Goal: Find specific page/section: Find specific page/section

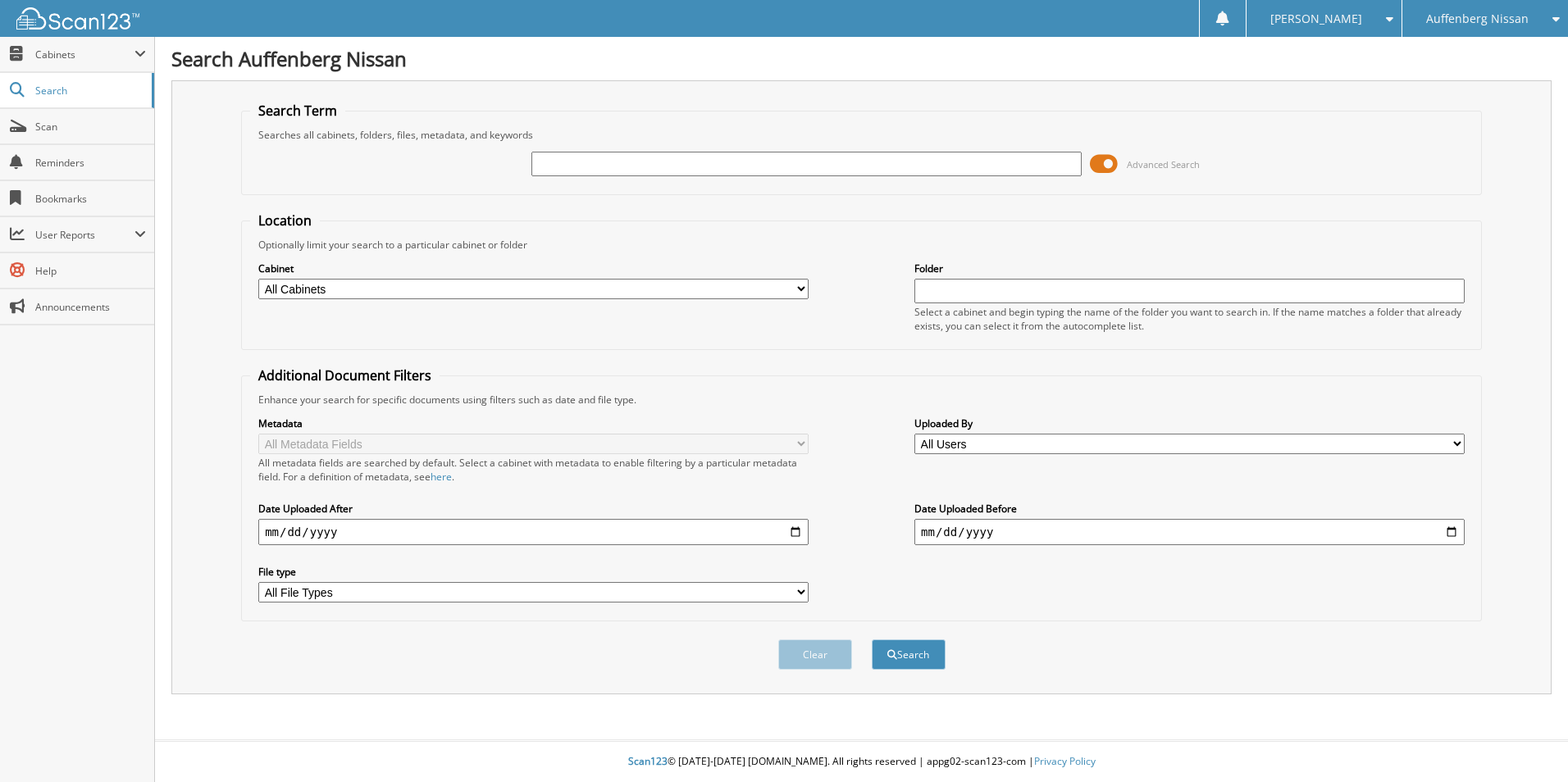
click at [665, 167] on input "text" at bounding box center [806, 163] width 550 height 25
paste input "[US_VEHICLE_IDENTIFICATION_NUMBER]"
drag, startPoint x: 600, startPoint y: 165, endPoint x: 474, endPoint y: 160, distance: 126.1
click at [474, 160] on div "1N4AL3AP6JC191910 Advanced Search" at bounding box center [861, 164] width 1223 height 44
type input "JC191910"
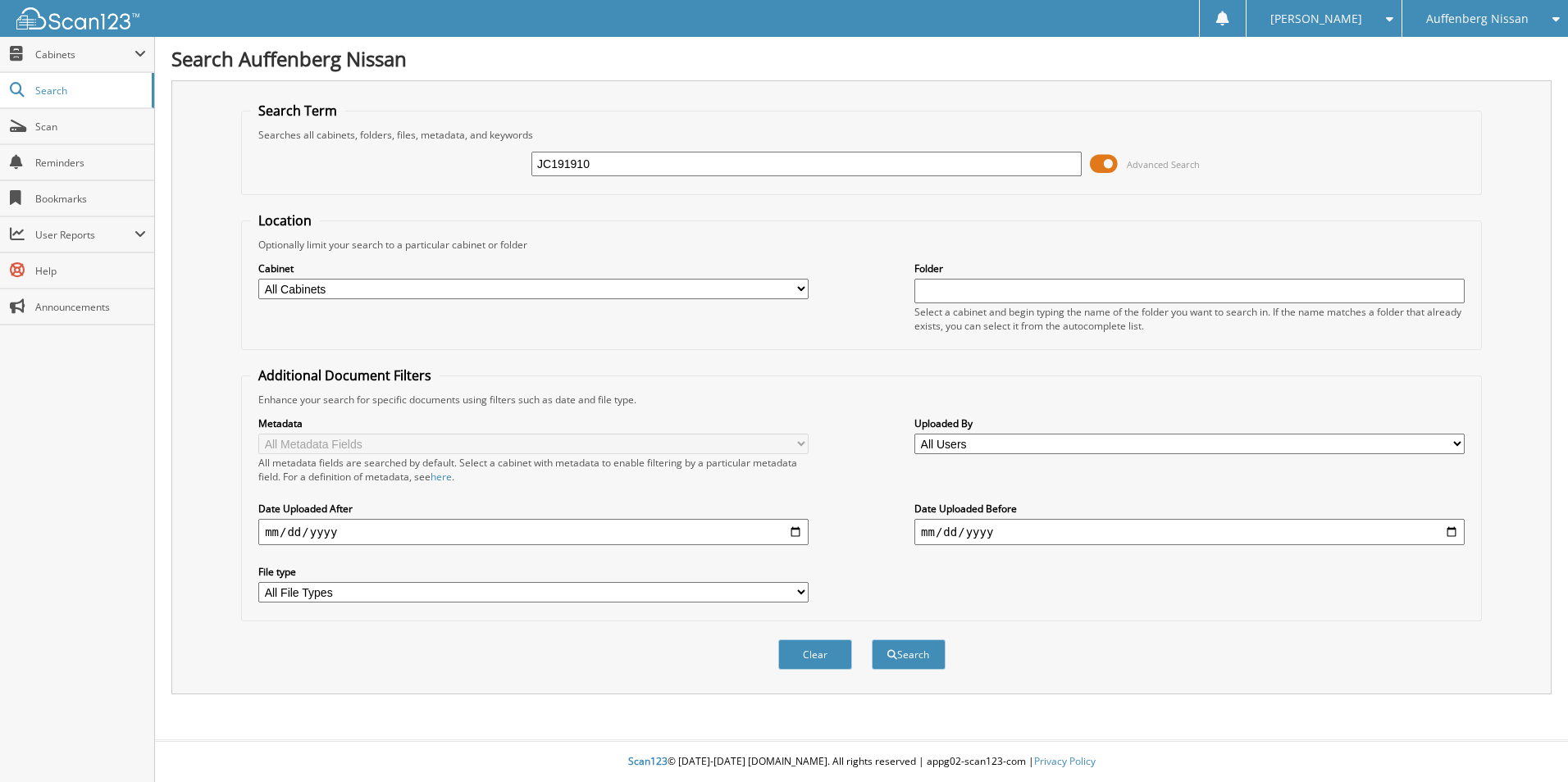
click at [872, 639] on button "Search" at bounding box center [908, 654] width 74 height 31
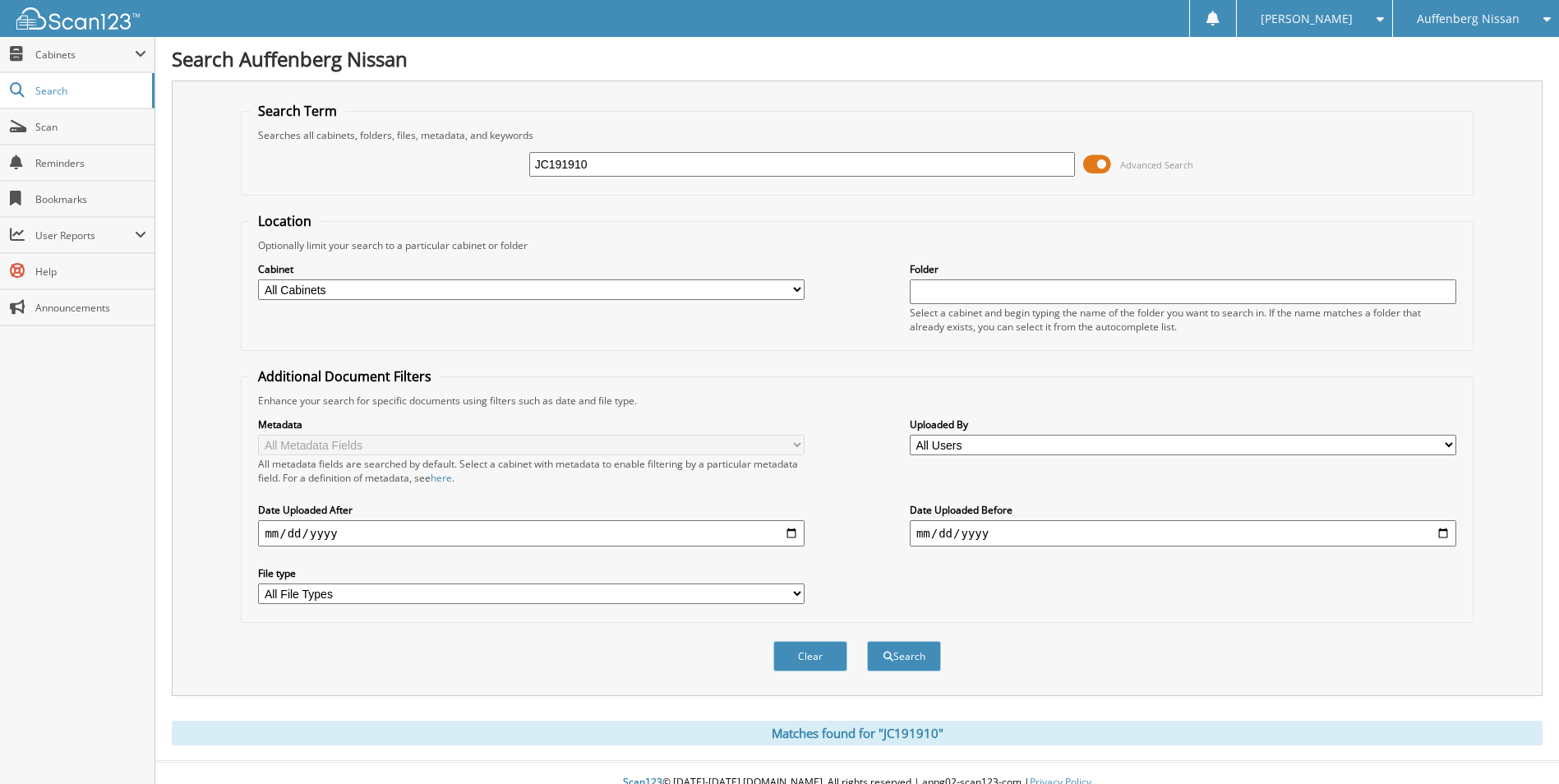
click at [1432, 29] on div "Auffenberg Nissan" at bounding box center [1475, 18] width 149 height 37
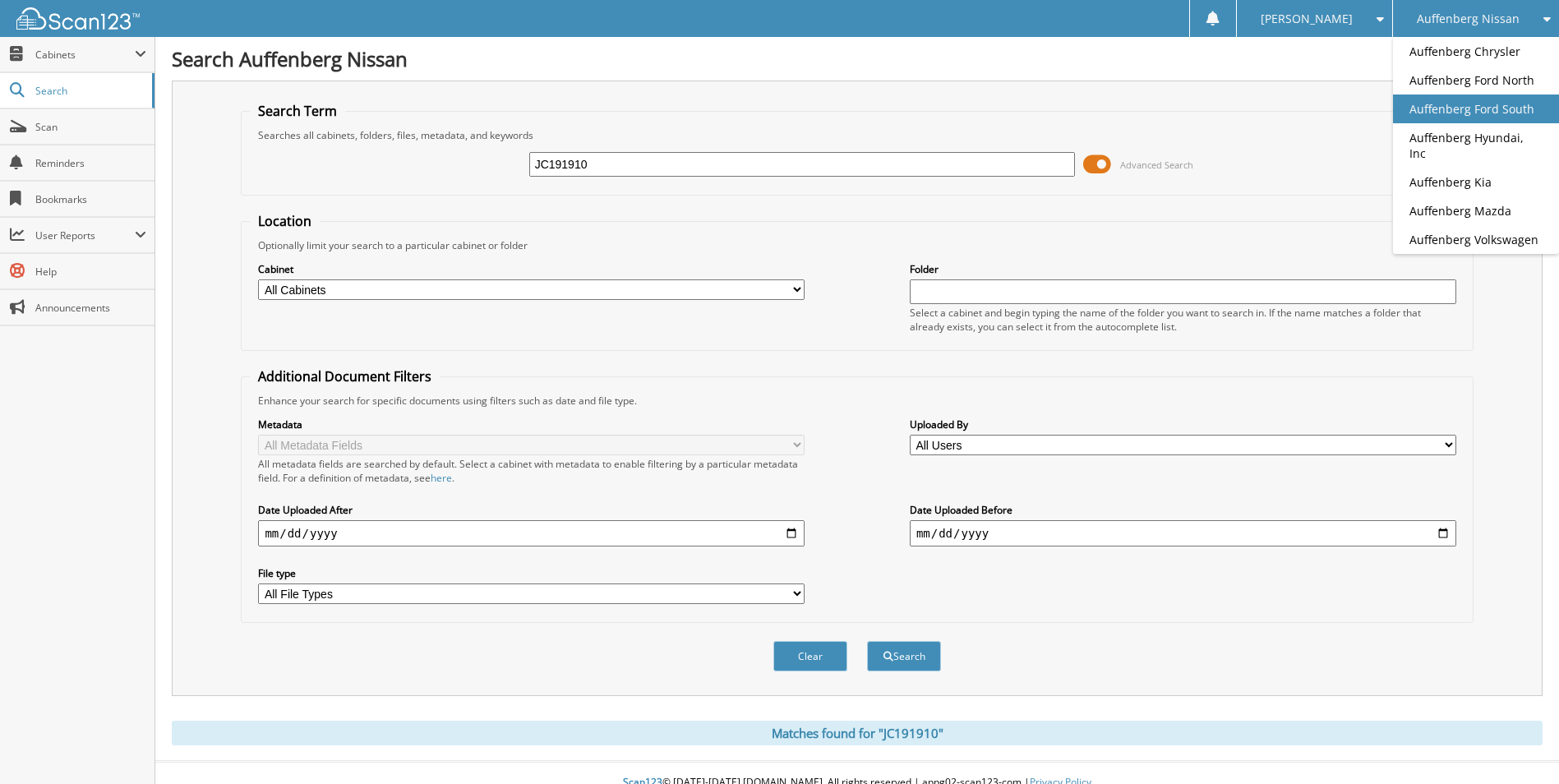
click at [1452, 106] on link "Auffenberg Ford South" at bounding box center [1475, 109] width 166 height 29
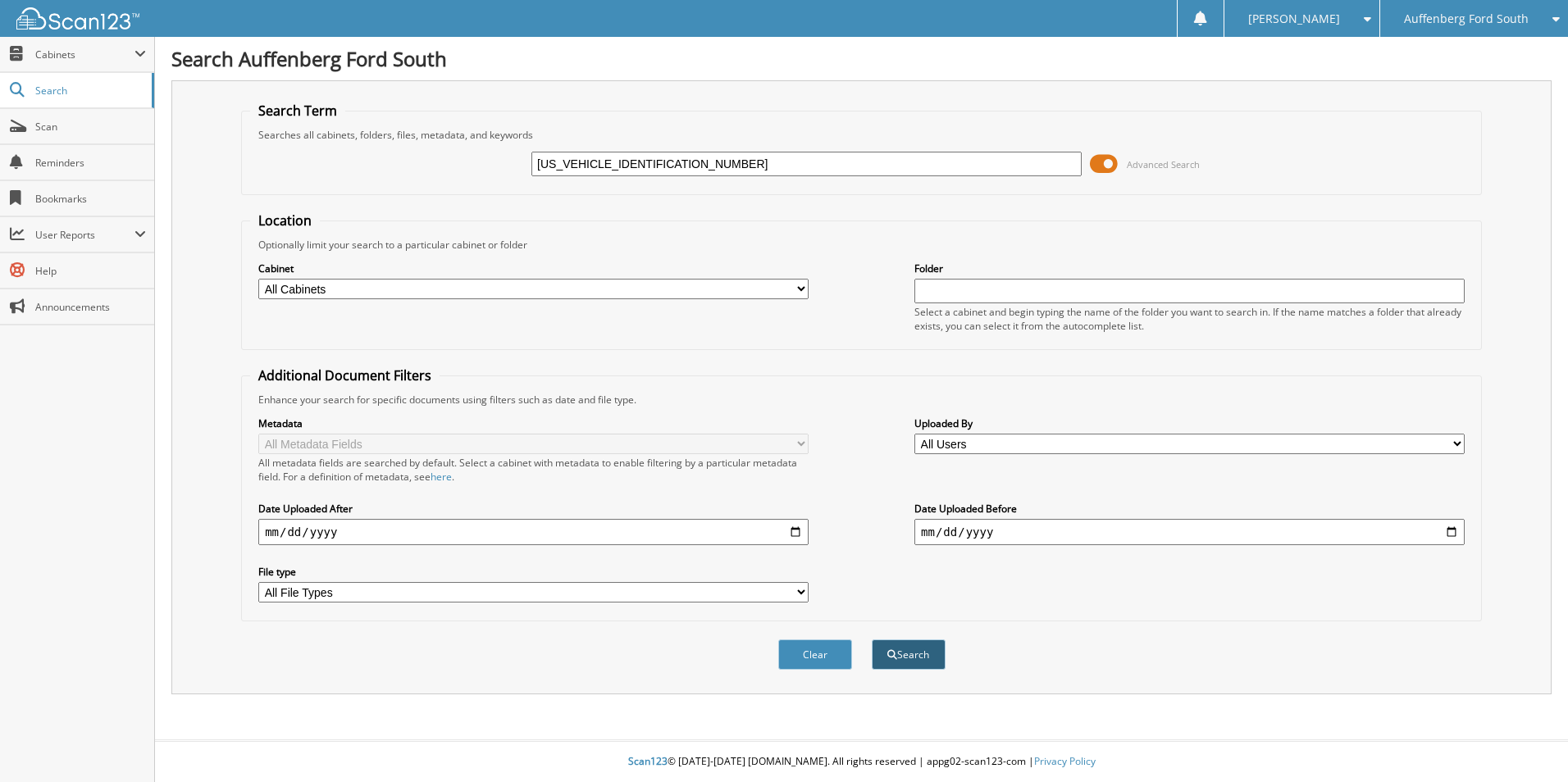
type input "1N4AL3AP6JC191910"
click at [932, 668] on button "Search" at bounding box center [908, 654] width 74 height 31
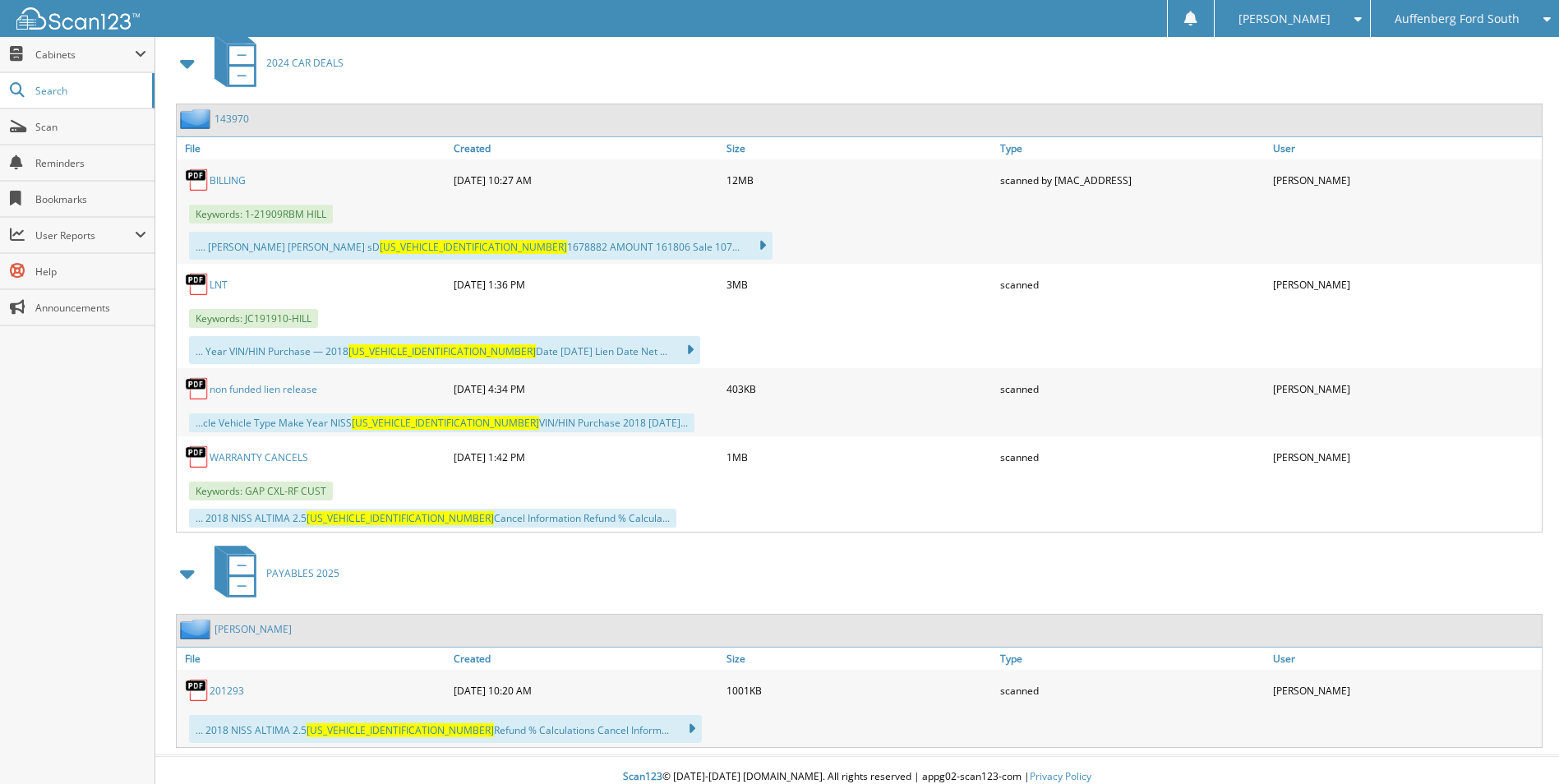
scroll to position [746, 0]
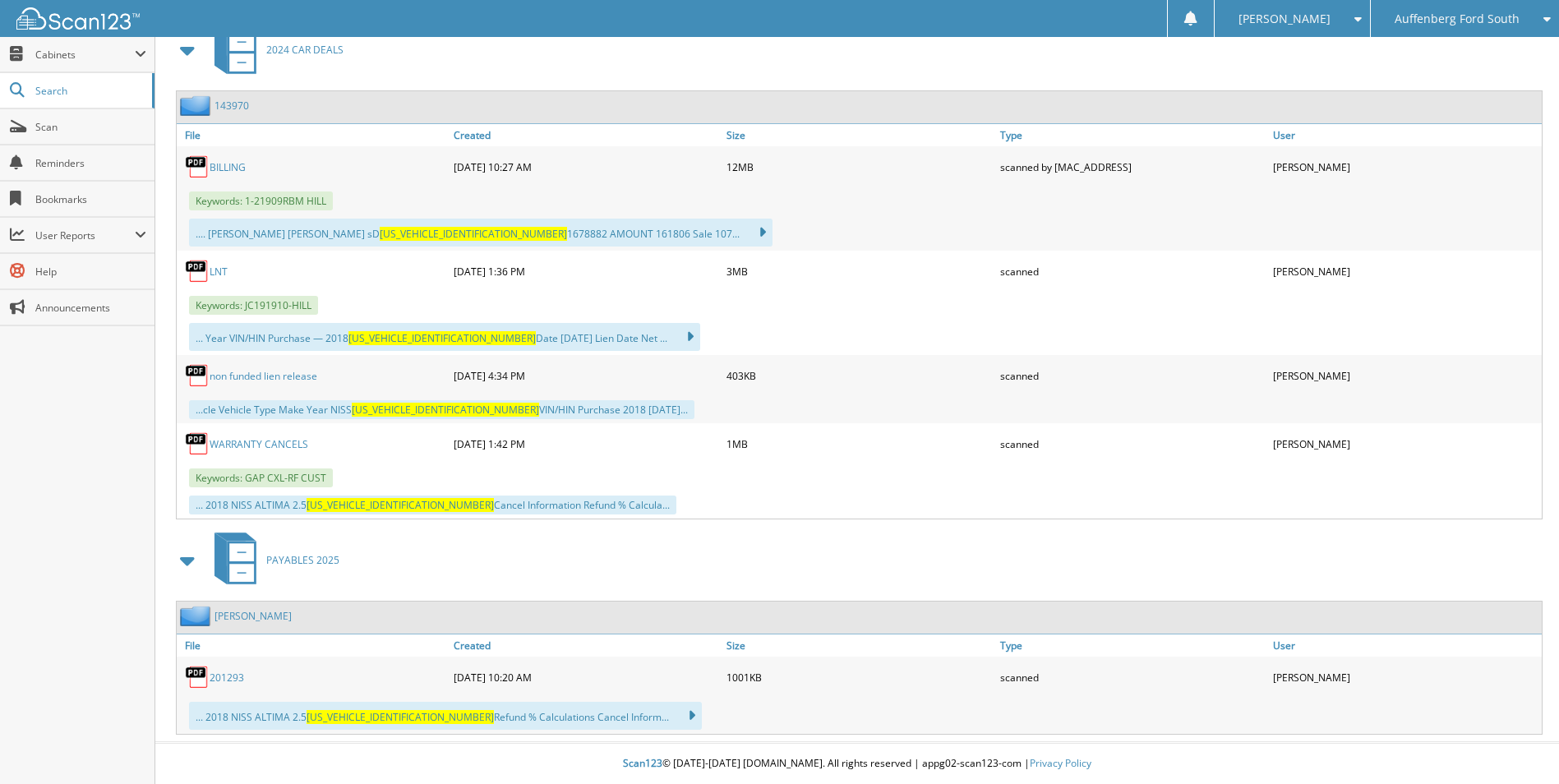
click at [222, 266] on link "LNT" at bounding box center [218, 271] width 18 height 14
click at [264, 376] on link "non funded lien release" at bounding box center [263, 376] width 107 height 14
click at [242, 104] on link "143970" at bounding box center [232, 106] width 34 height 14
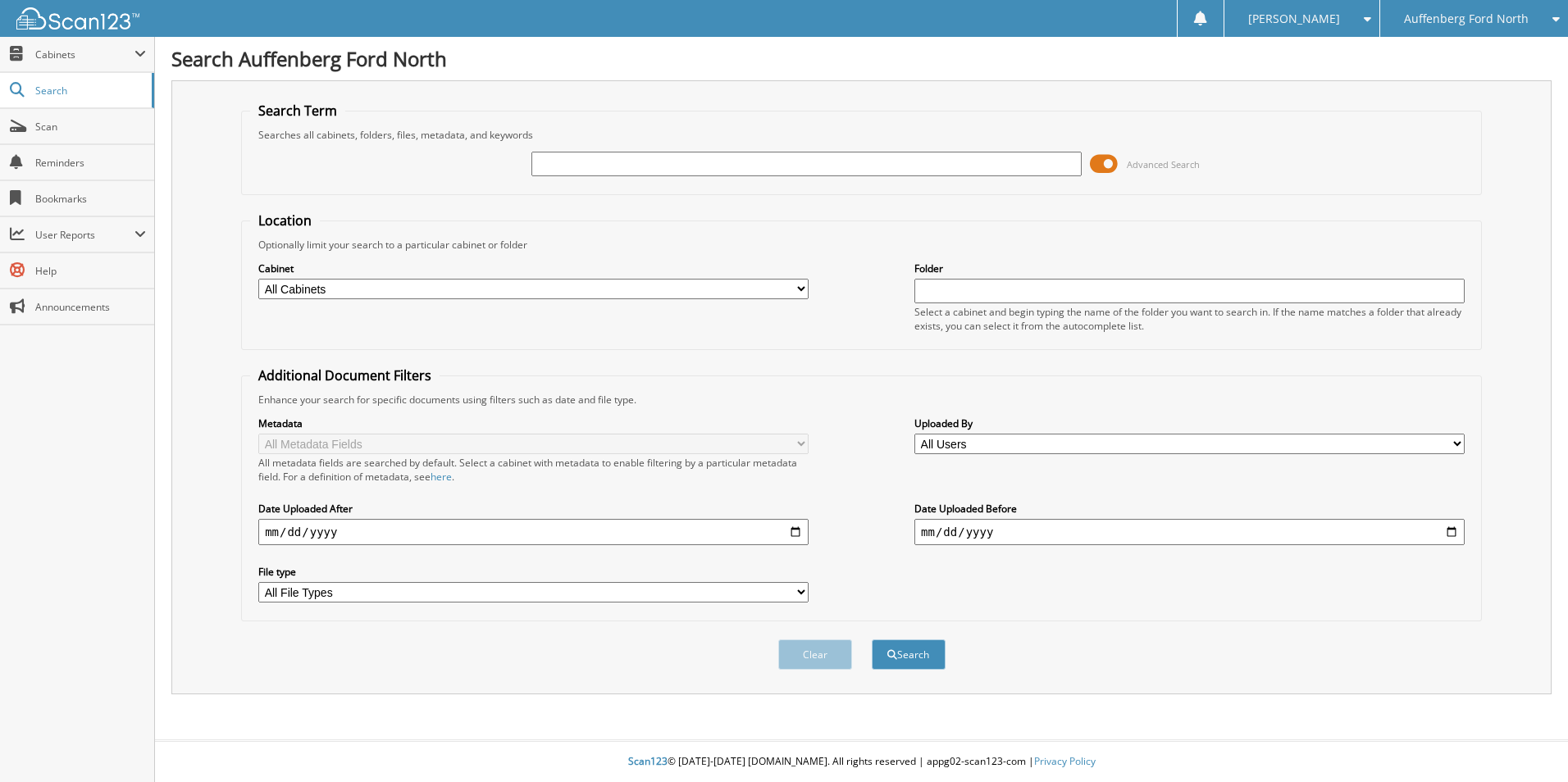
click at [1042, 164] on input "text" at bounding box center [806, 163] width 550 height 25
paste input "JC299229"
type input "JC299229"
click at [872, 639] on button "Search" at bounding box center [908, 654] width 74 height 31
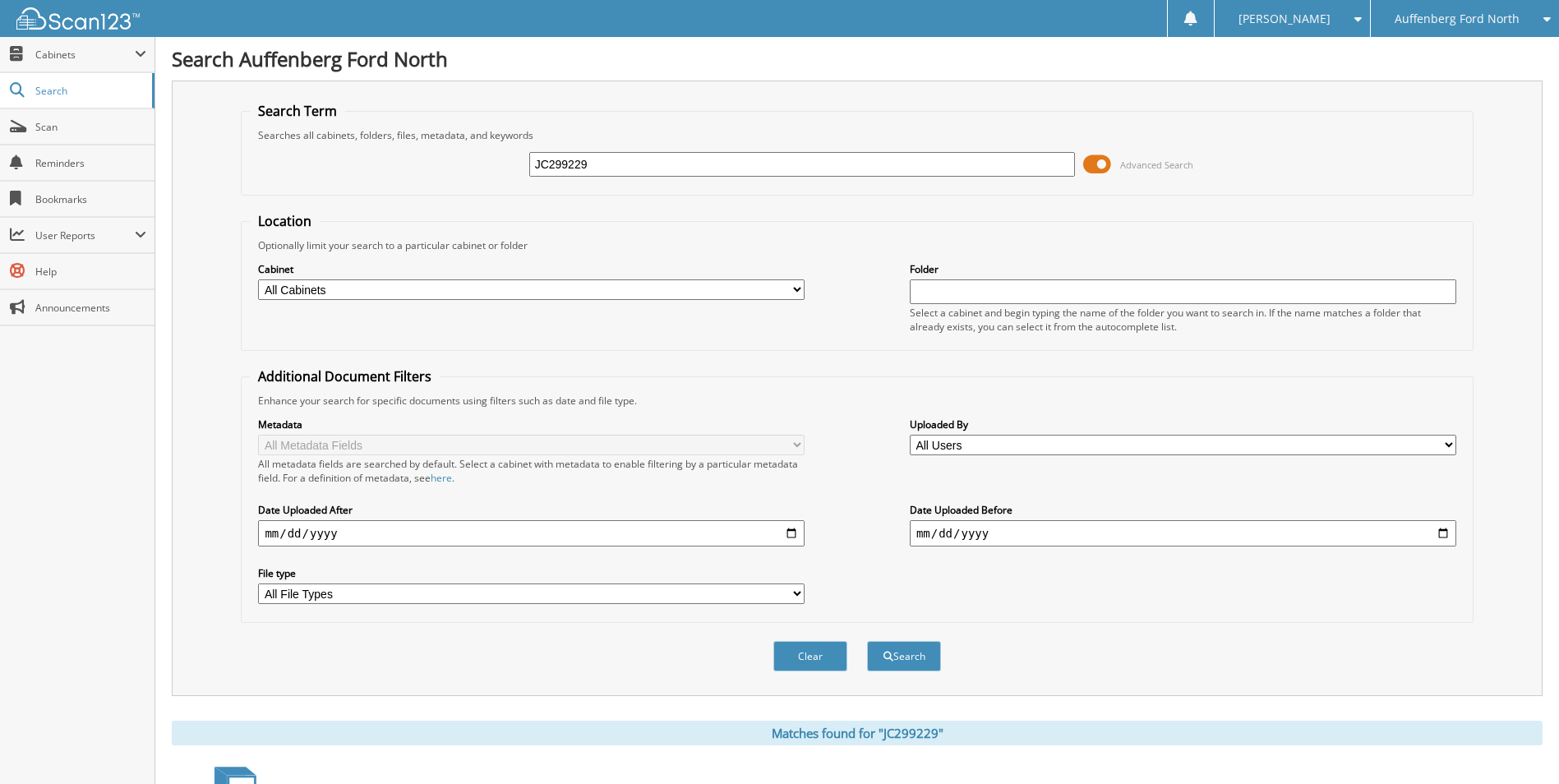
click at [1102, 159] on span at bounding box center [1097, 164] width 28 height 25
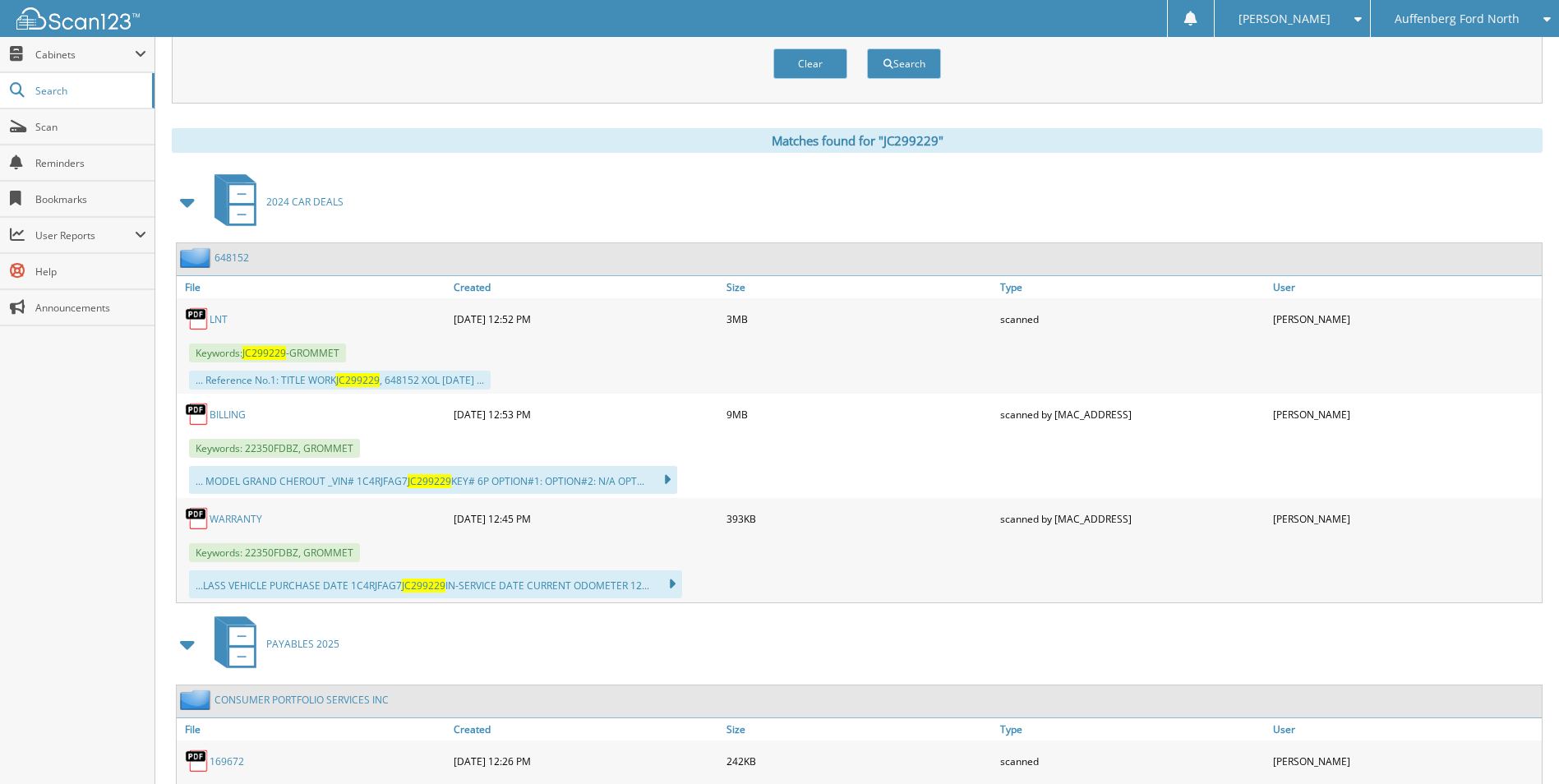
scroll to position [164, 0]
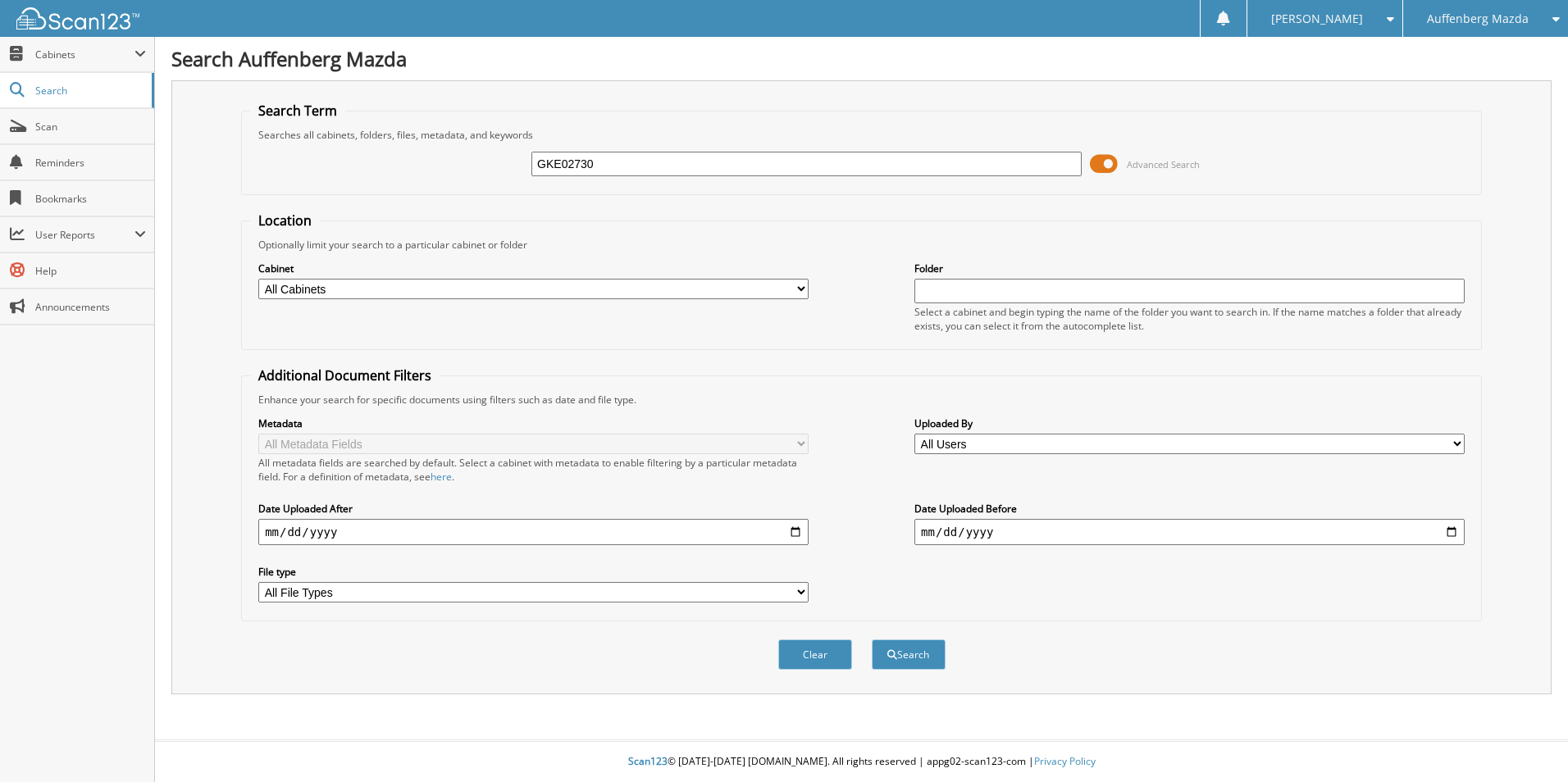
type input "GKE02730"
click at [872, 639] on button "Search" at bounding box center [908, 654] width 74 height 31
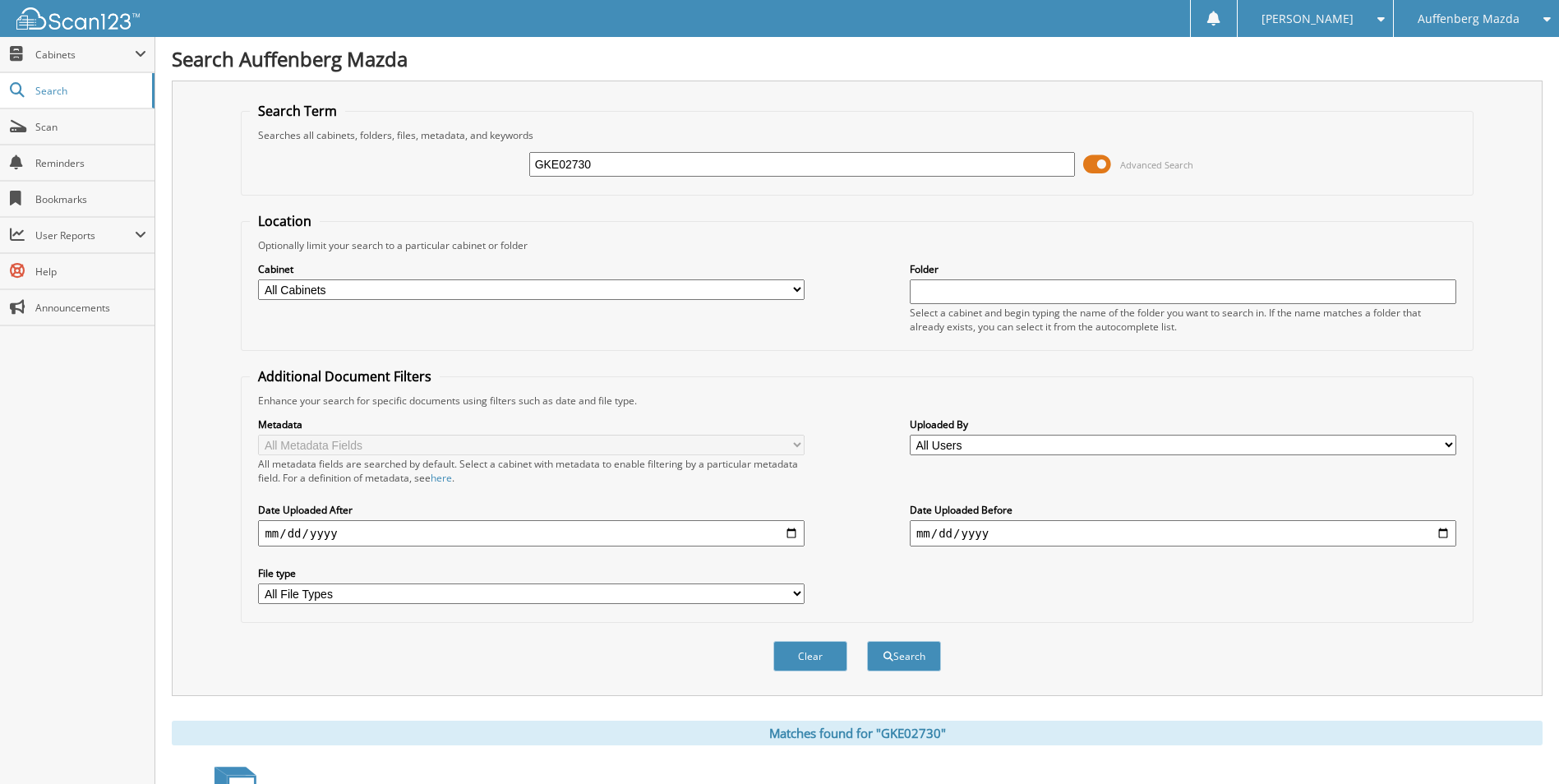
click at [633, 164] on input "GKE02730" at bounding box center [802, 164] width 546 height 25
paste input "[US_VEHICLE_IDENTIFICATION_NUMBER]"
drag, startPoint x: 598, startPoint y: 161, endPoint x: 265, endPoint y: 183, distance: 333.7
click at [265, 183] on div "[US_VEHICLE_IDENTIFICATION_NUMBER] Advanced Search" at bounding box center [857, 164] width 1214 height 44
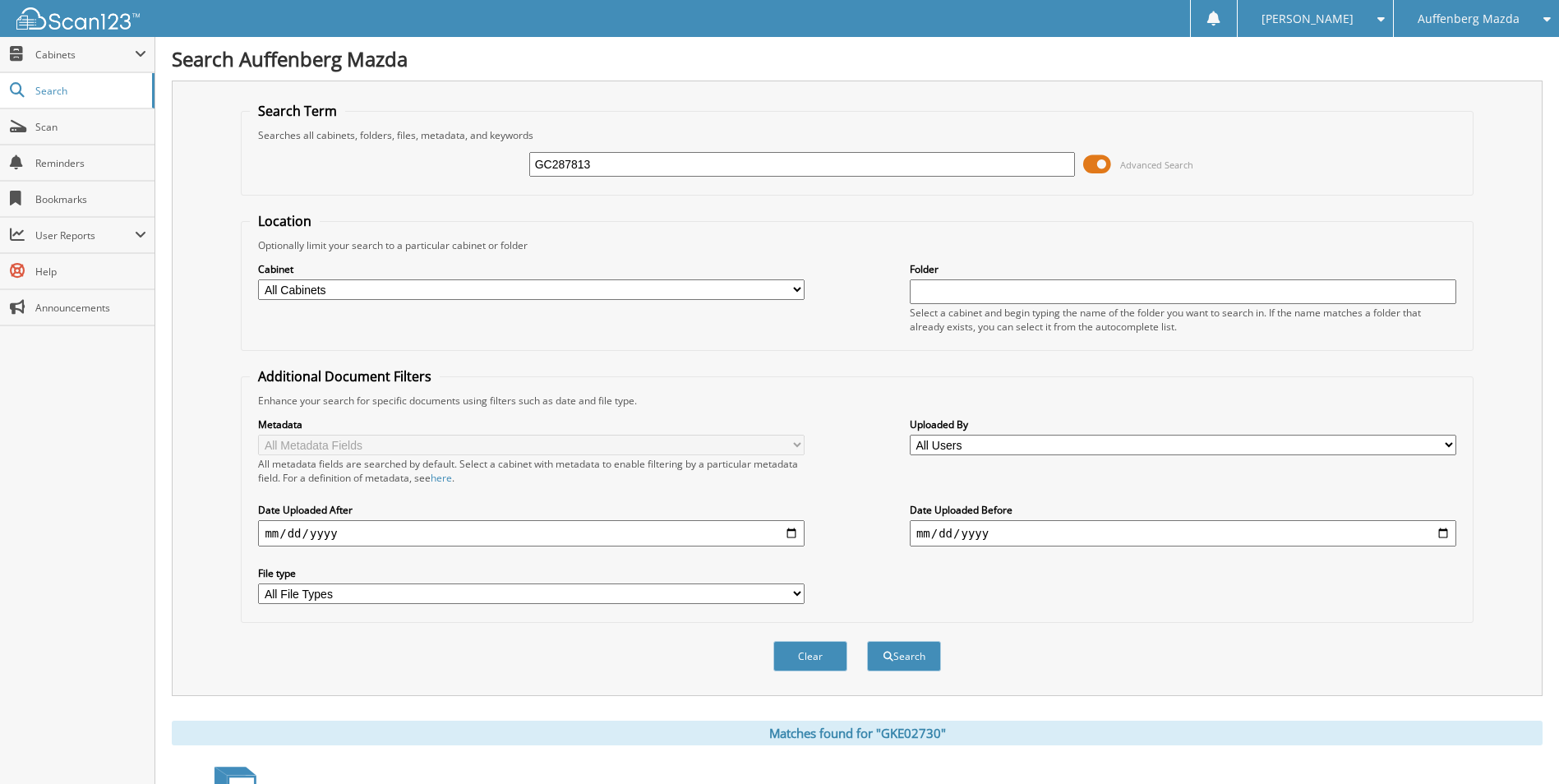
type input "GC287813"
click at [867, 641] on button "Search" at bounding box center [904, 656] width 74 height 31
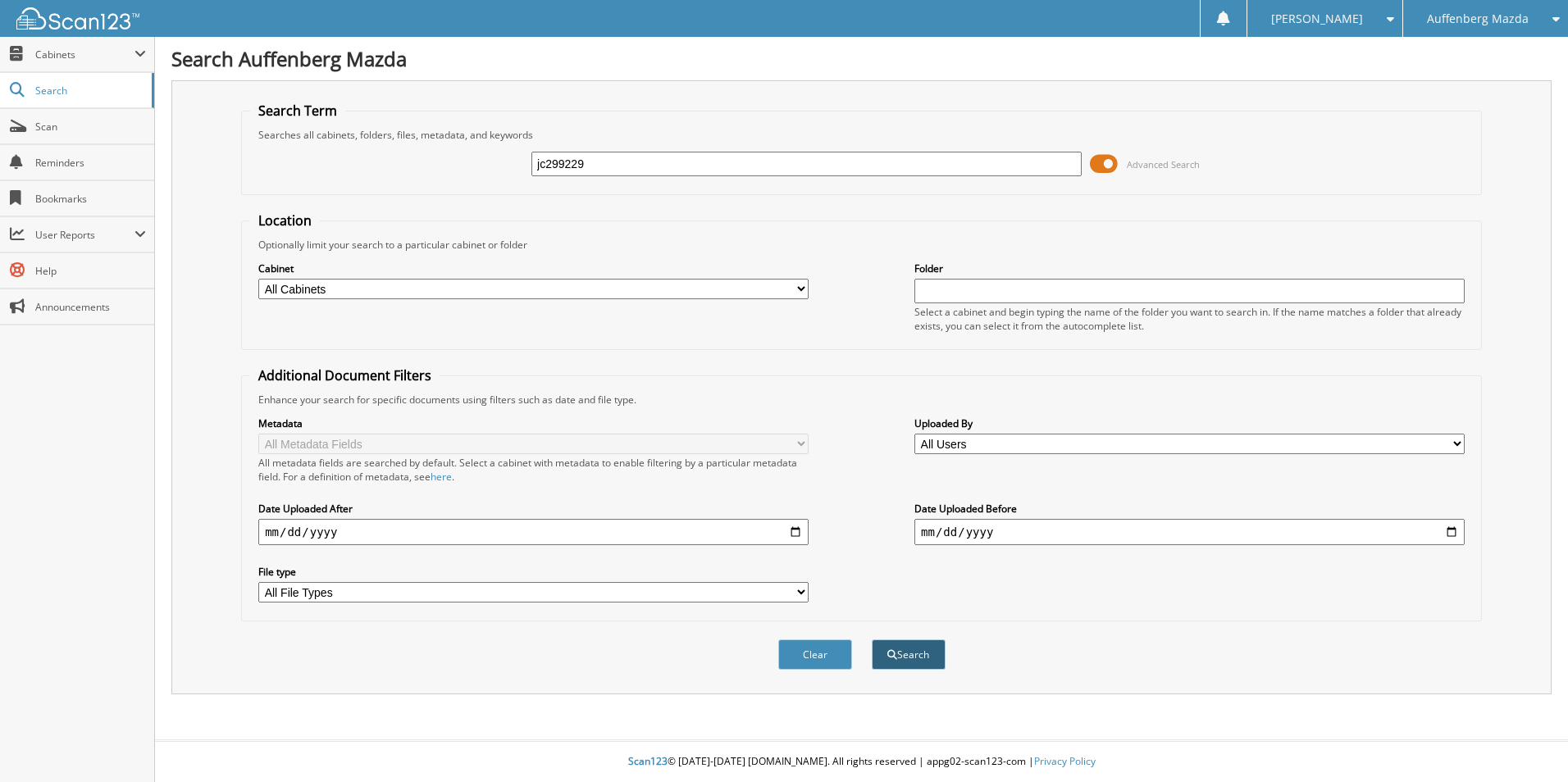
type input "jc299229"
click at [897, 649] on button "Search" at bounding box center [908, 654] width 74 height 31
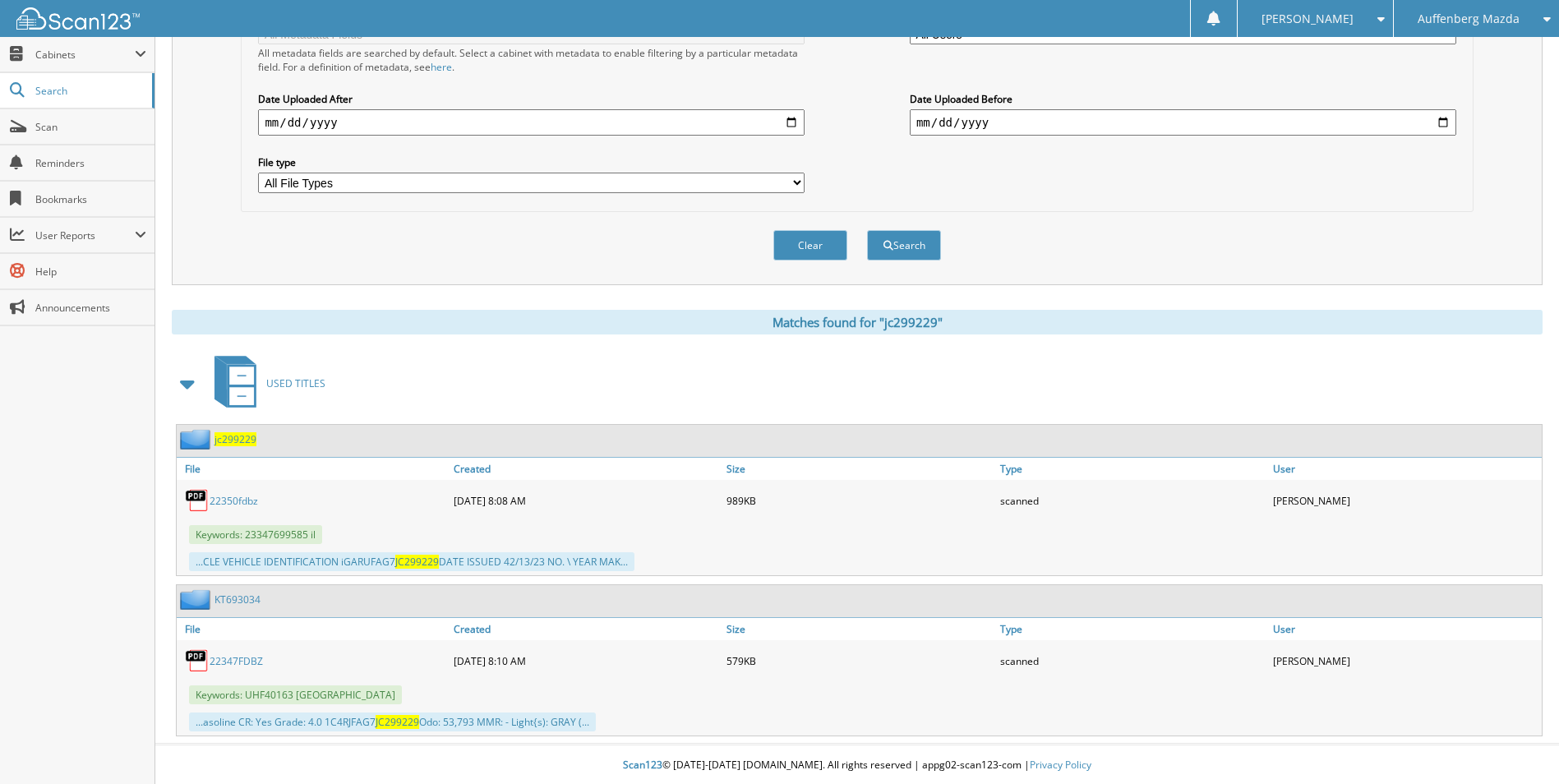
scroll to position [413, 0]
click at [233, 495] on link "22350fdbz" at bounding box center [234, 499] width 49 height 14
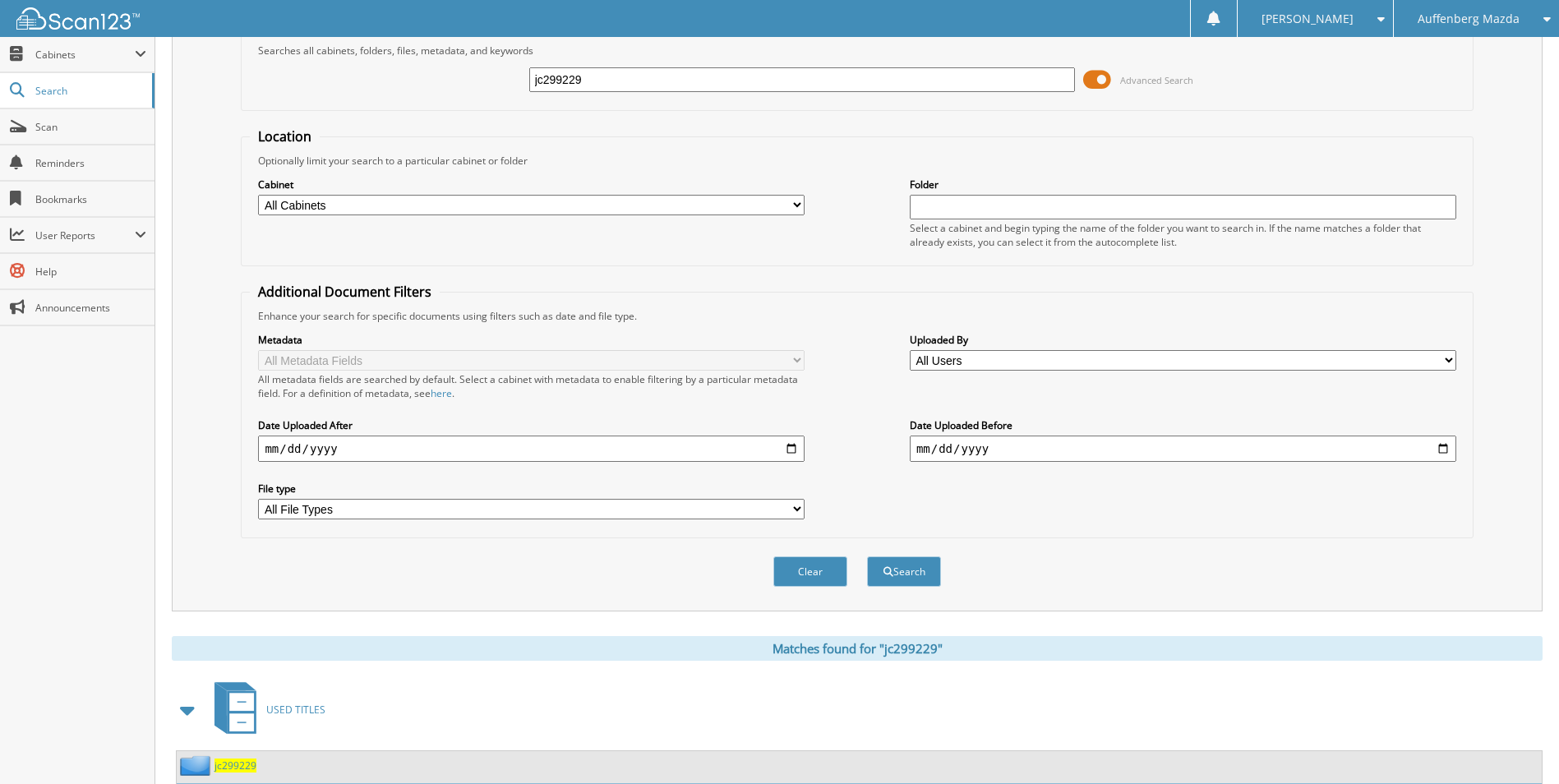
click at [696, 81] on input "jc299229" at bounding box center [802, 79] width 546 height 25
paste input "152287"
type input "152287"
click at [867, 556] on button "Search" at bounding box center [904, 572] width 74 height 31
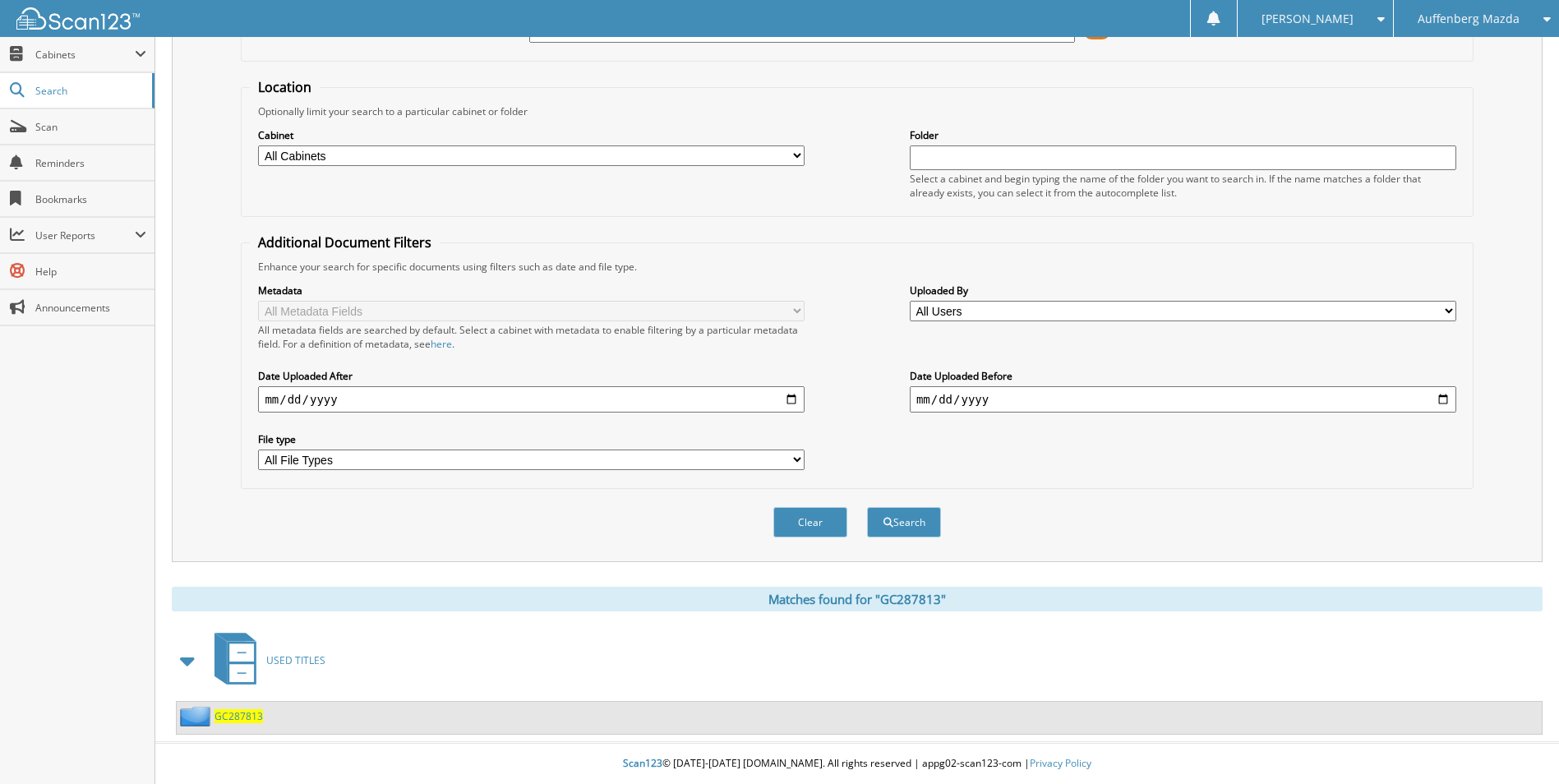
click at [245, 717] on span "GC287813" at bounding box center [239, 716] width 49 height 14
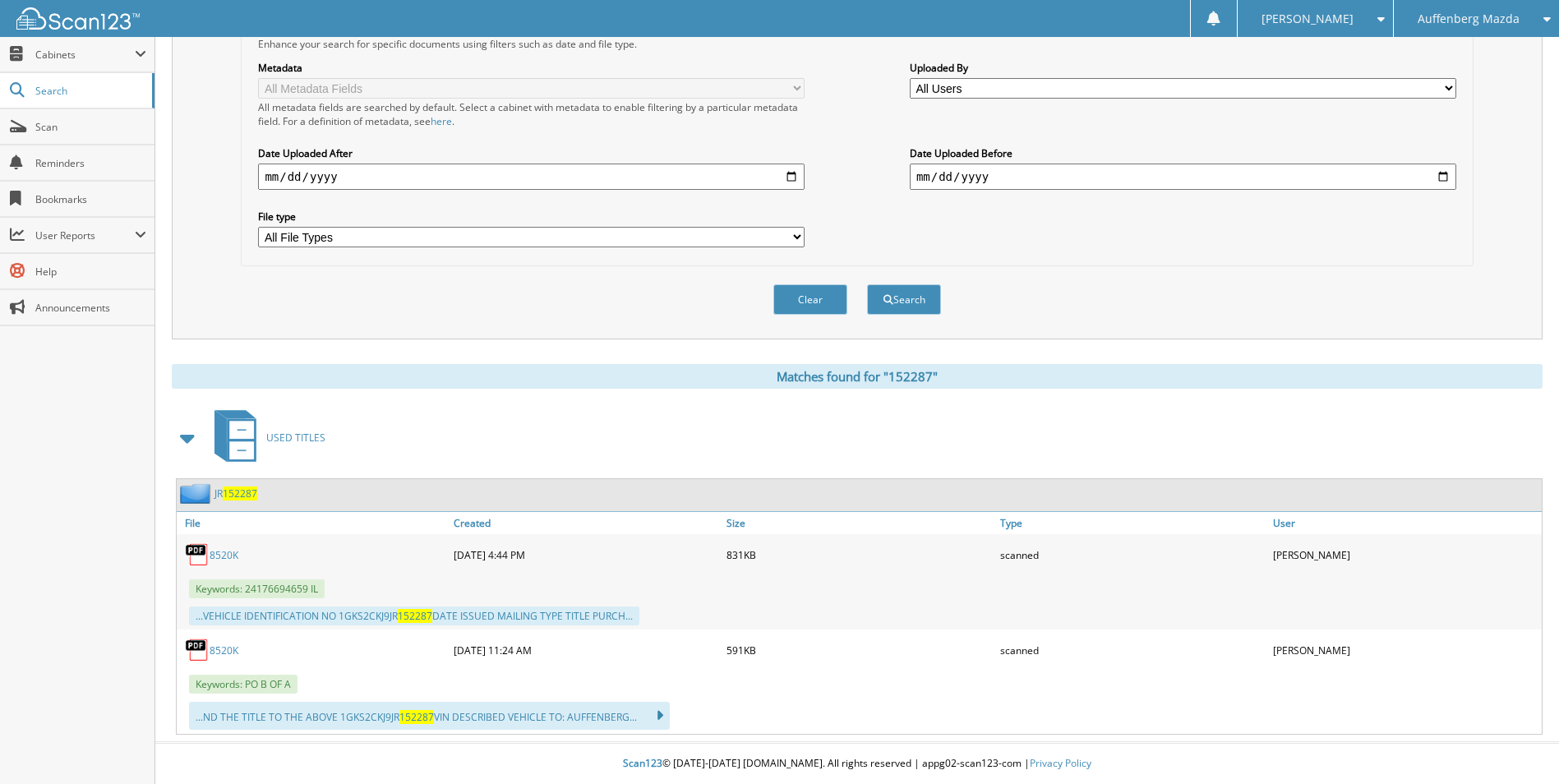
click at [246, 493] on span "152287" at bounding box center [240, 493] width 34 height 14
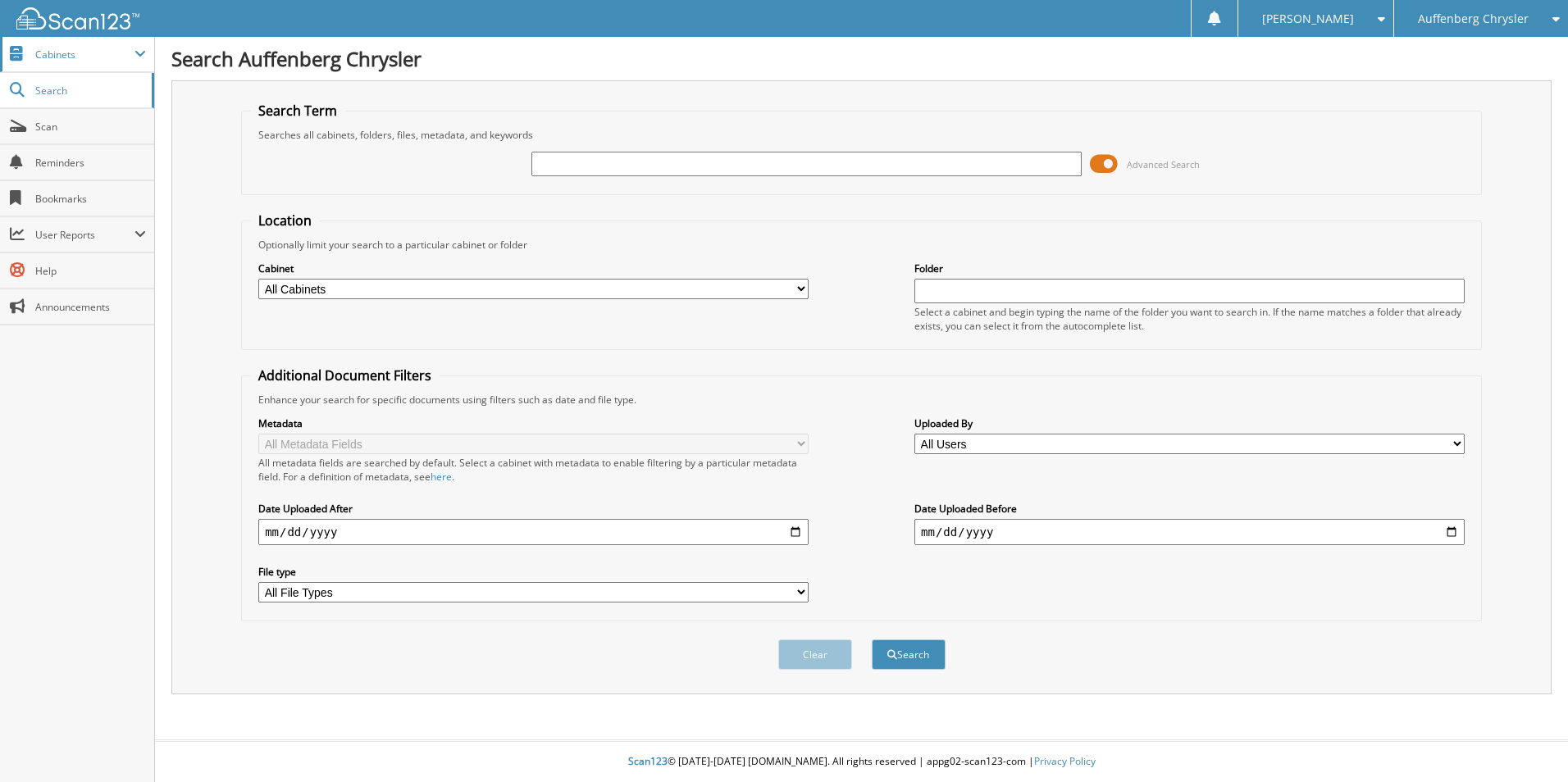
click at [97, 54] on span "Cabinets" at bounding box center [84, 54] width 99 height 14
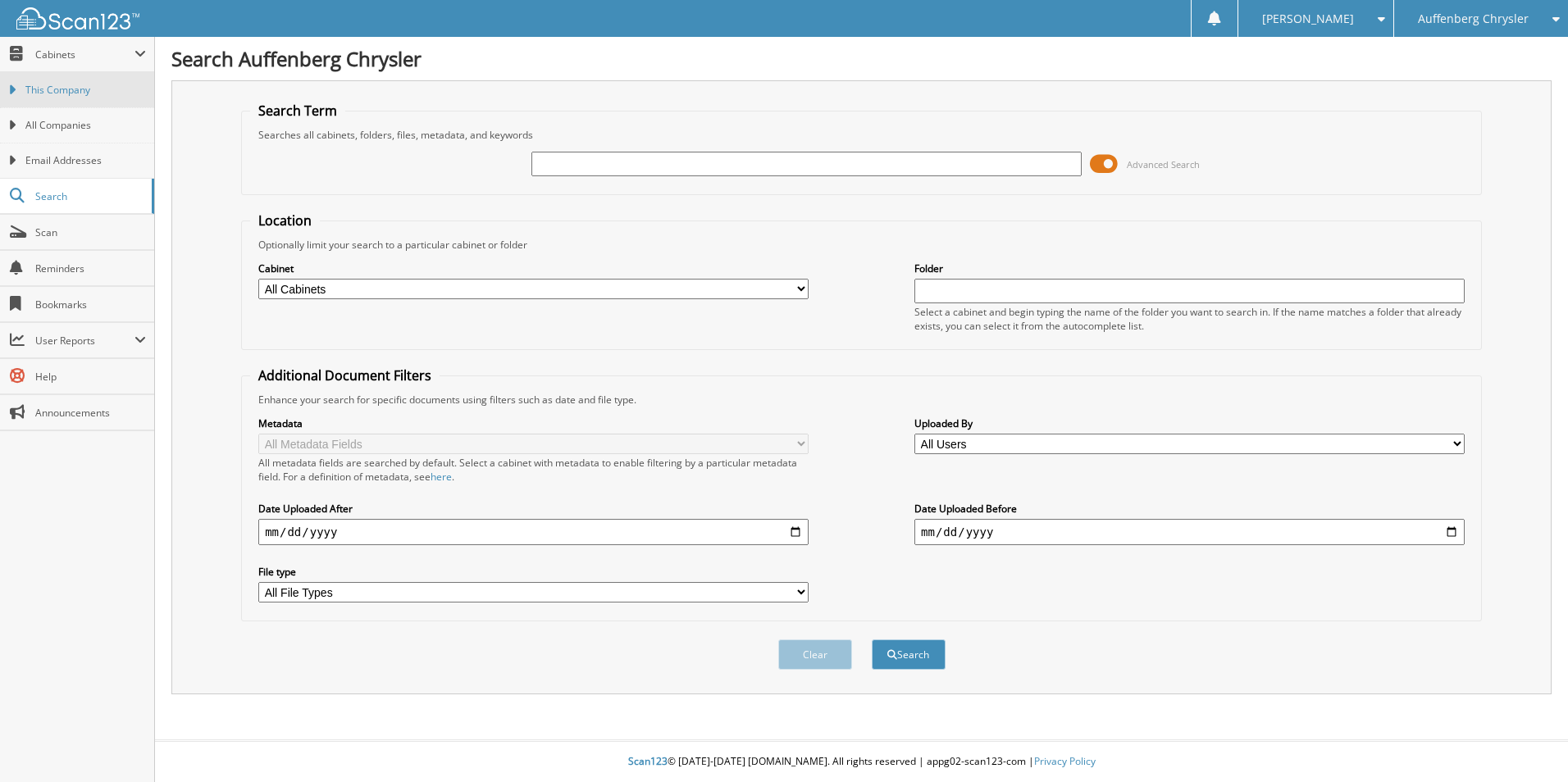
click at [97, 82] on span "This Company" at bounding box center [86, 89] width 121 height 14
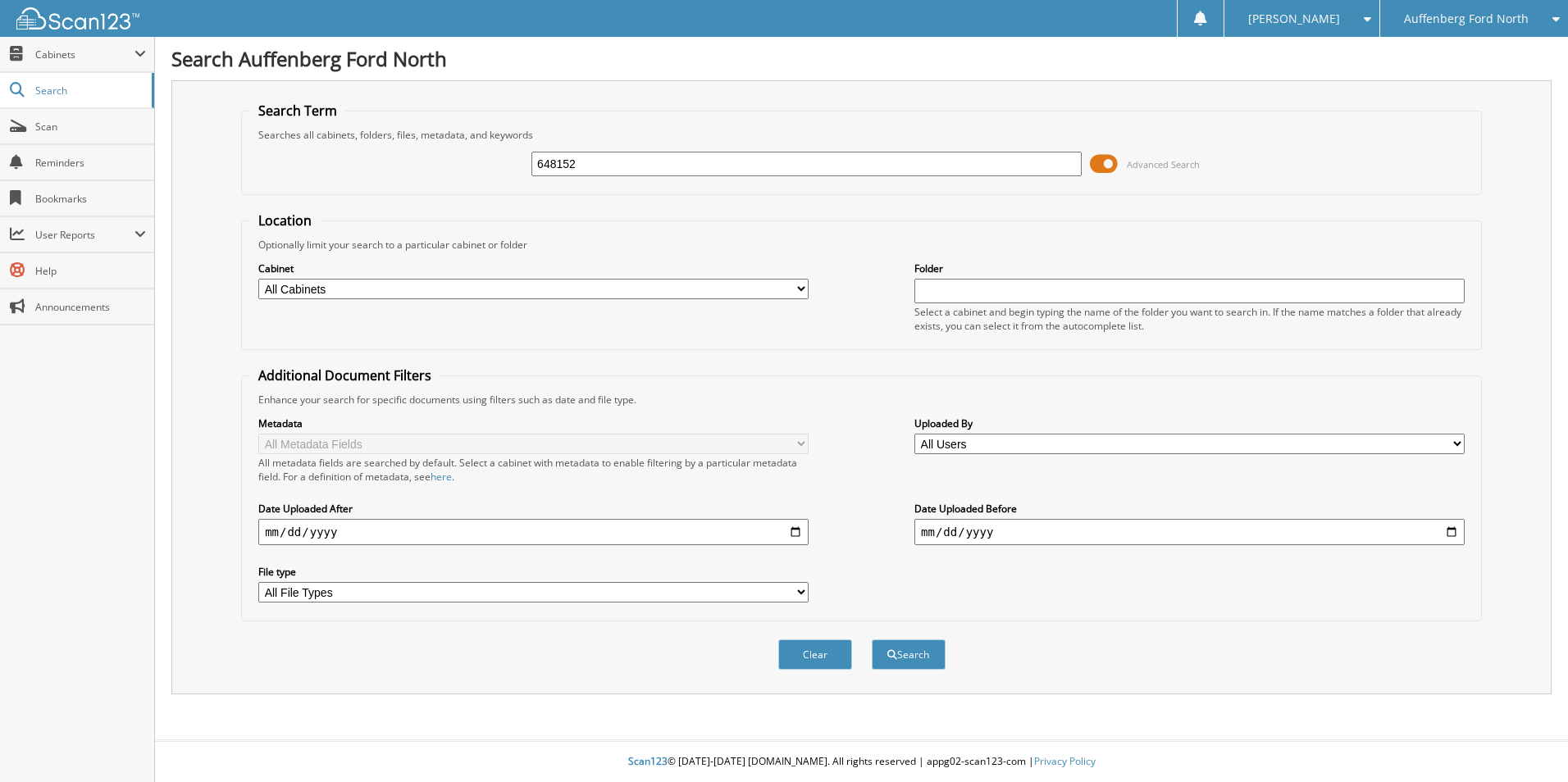
type input "648152"
click at [872, 639] on button "Search" at bounding box center [908, 654] width 74 height 31
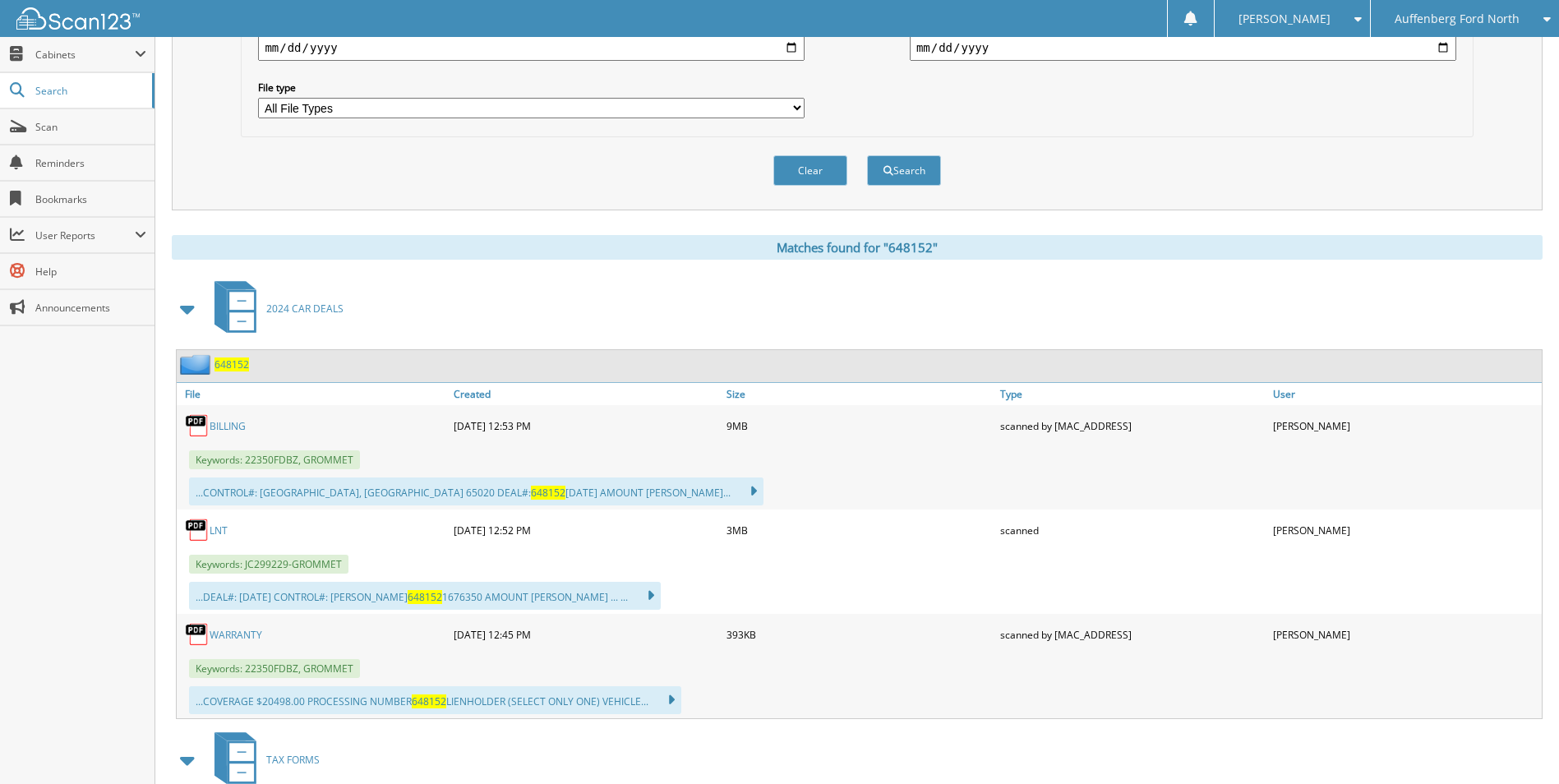
scroll to position [575, 0]
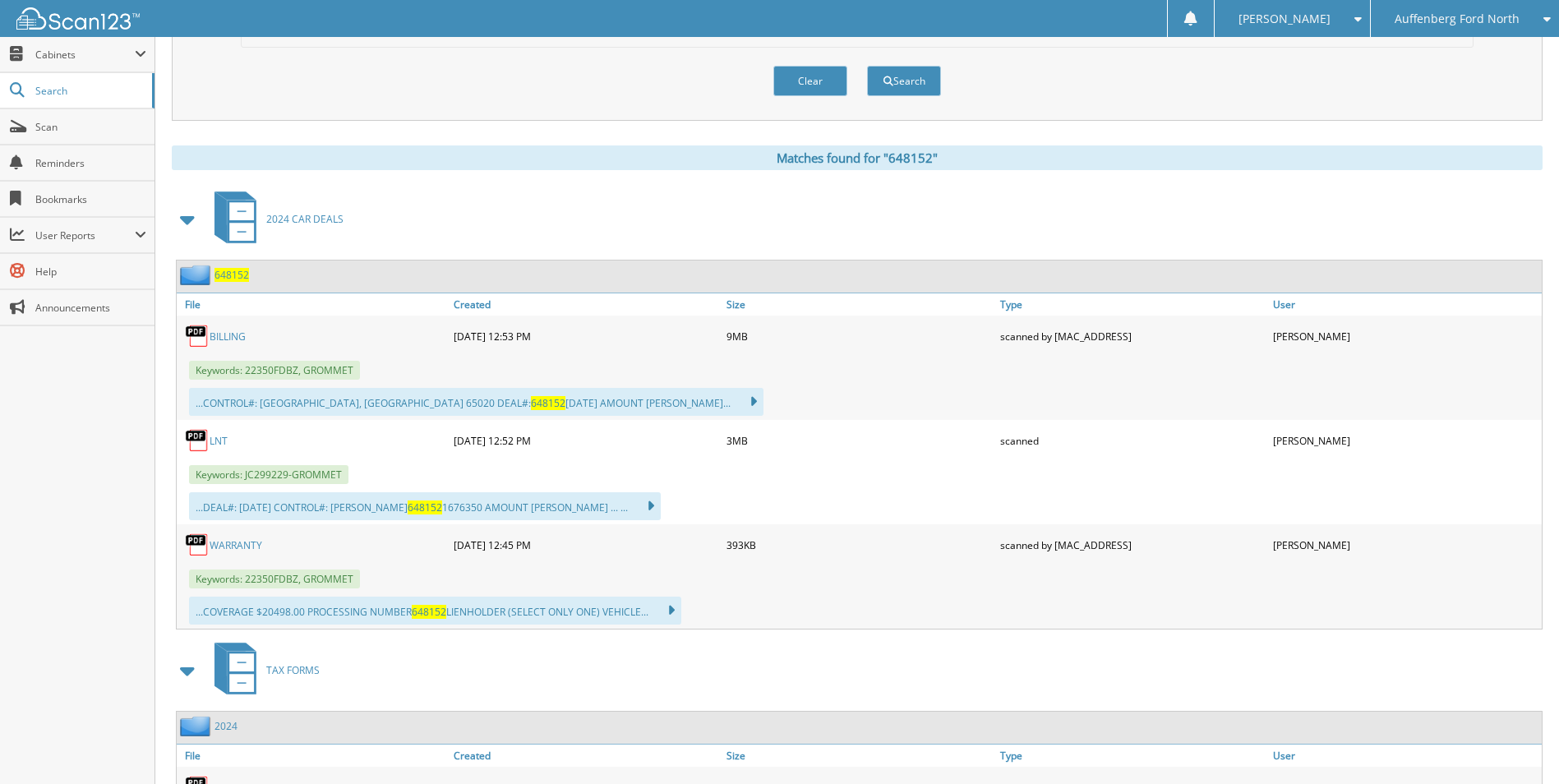
click at [224, 332] on link "BILLING" at bounding box center [228, 337] width 36 height 14
click at [106, 128] on span "Scan" at bounding box center [90, 127] width 111 height 14
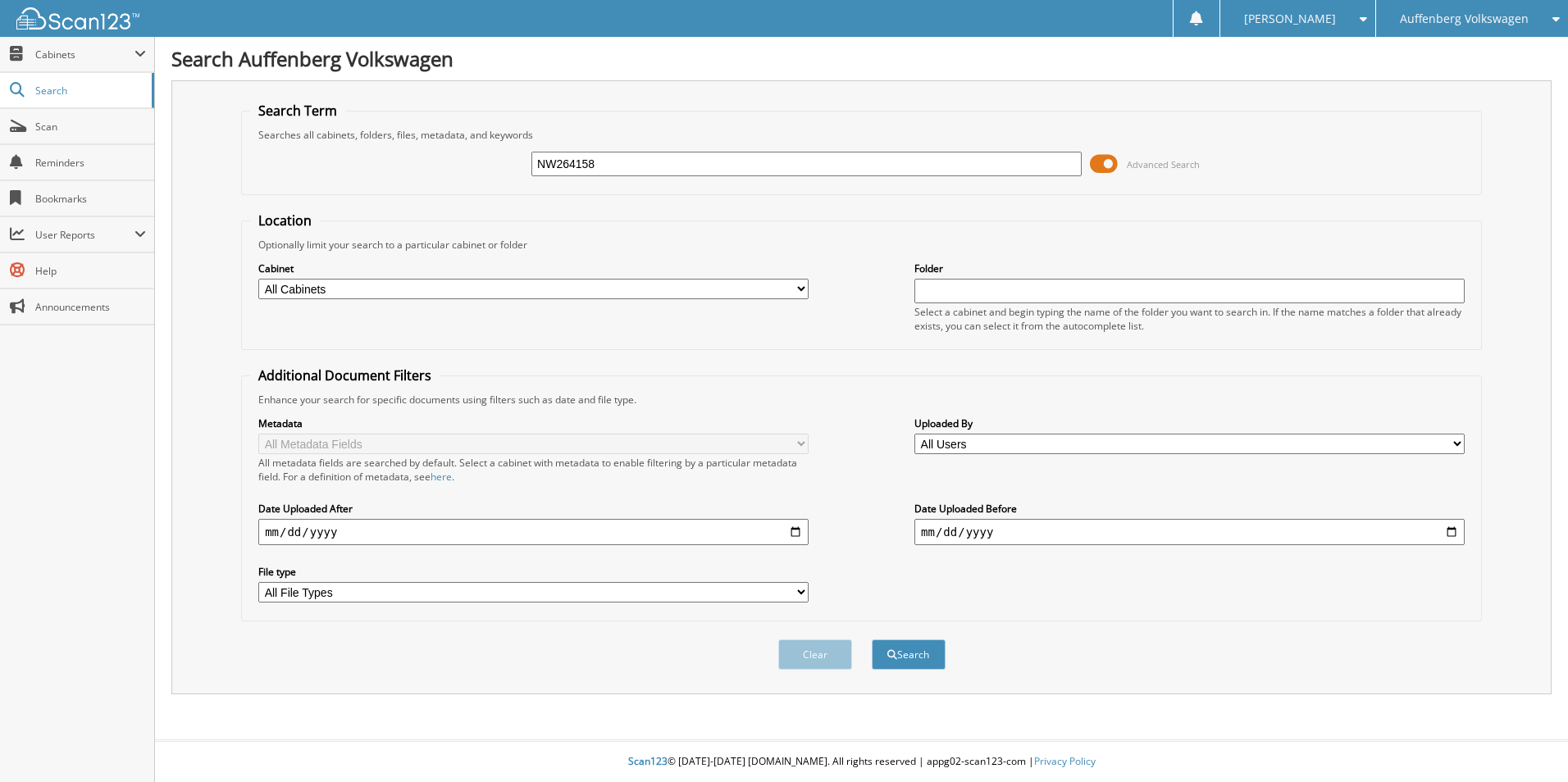
type input "NW264158"
click at [872, 639] on button "Search" at bounding box center [908, 654] width 74 height 31
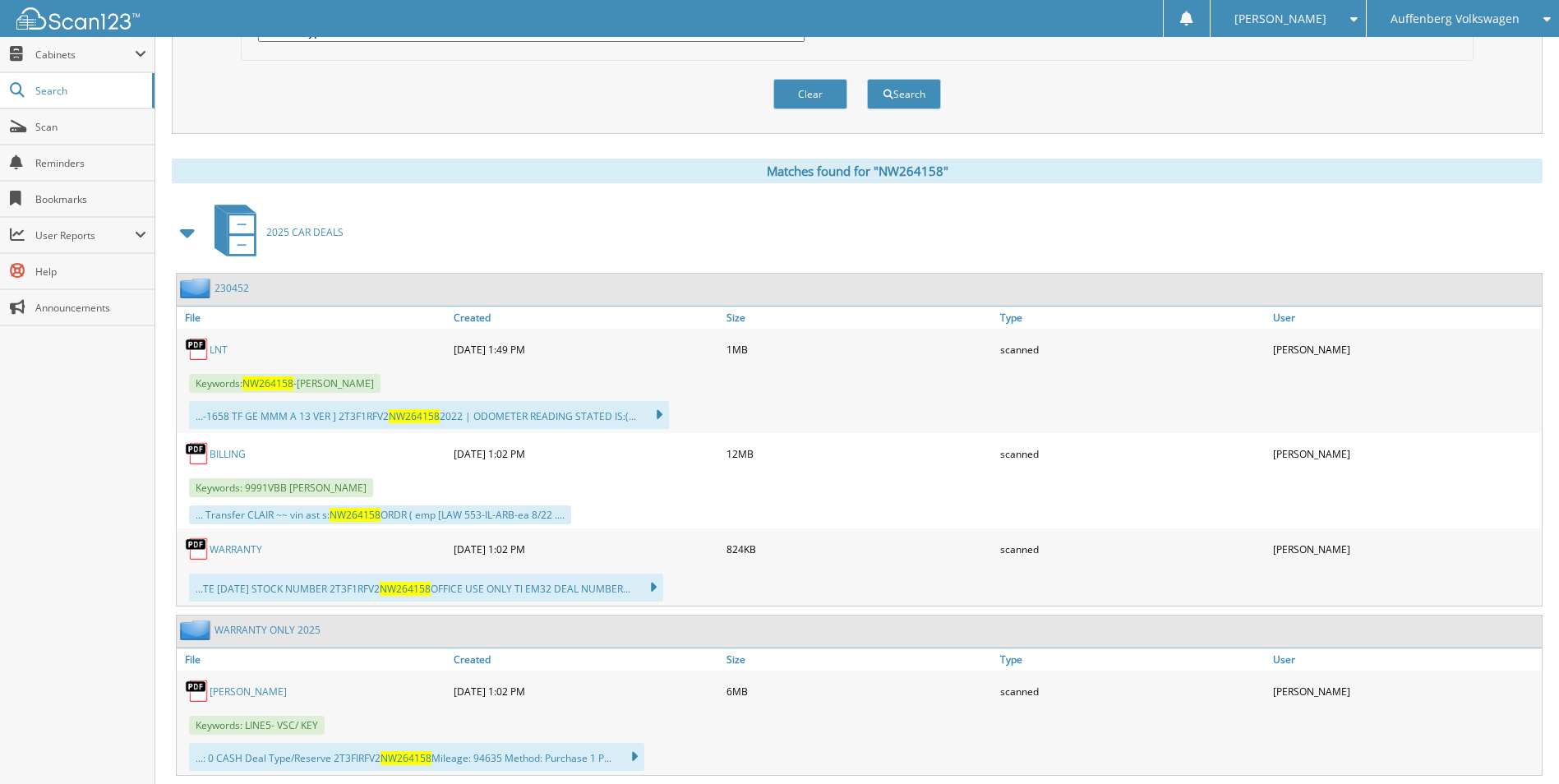
scroll to position [541, 0]
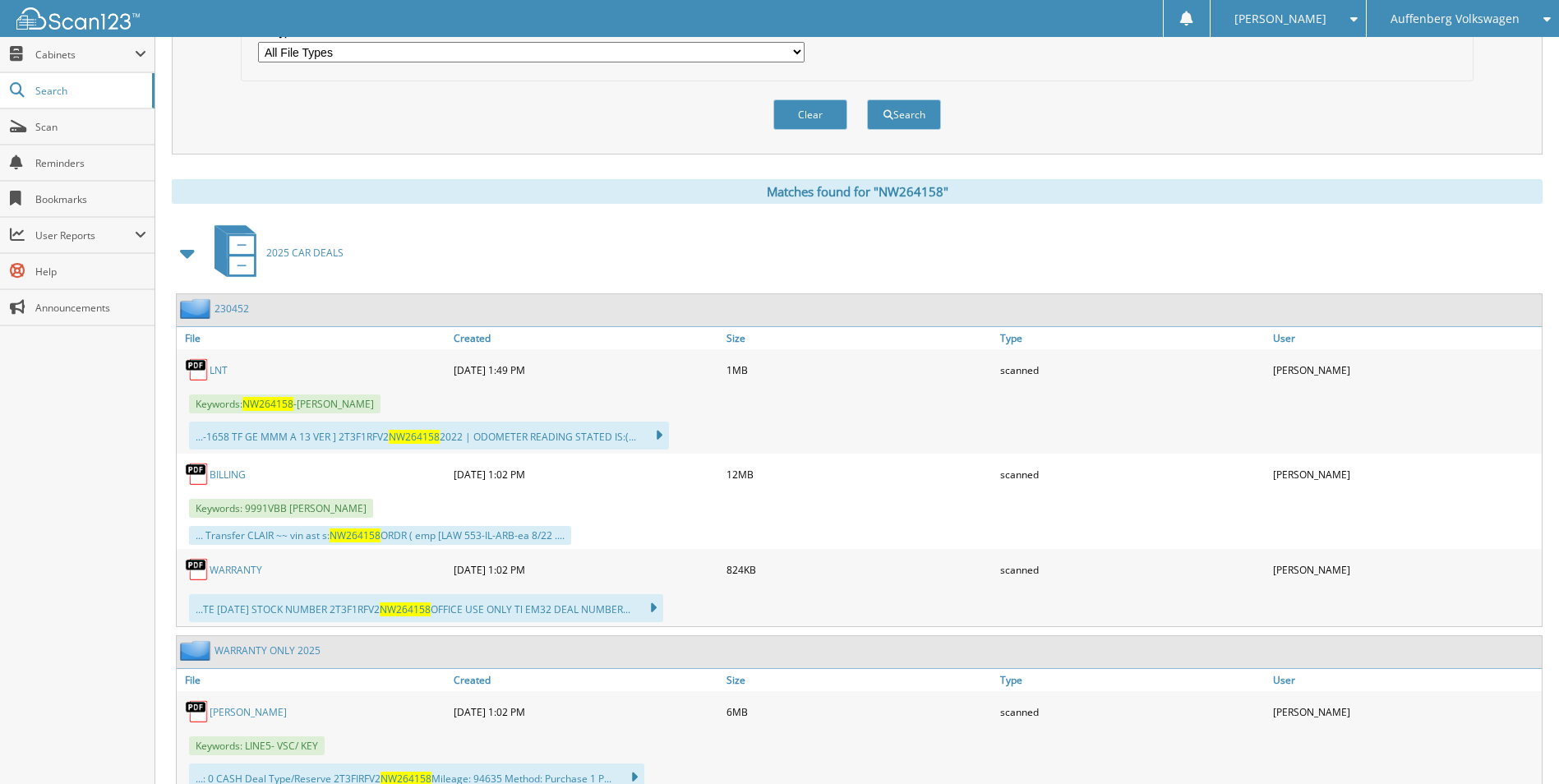
click at [240, 317] on div "230452" at bounding box center [212, 308] width 72 height 20
click at [239, 305] on link "230452" at bounding box center [232, 308] width 34 height 14
